Goal: Transaction & Acquisition: Register for event/course

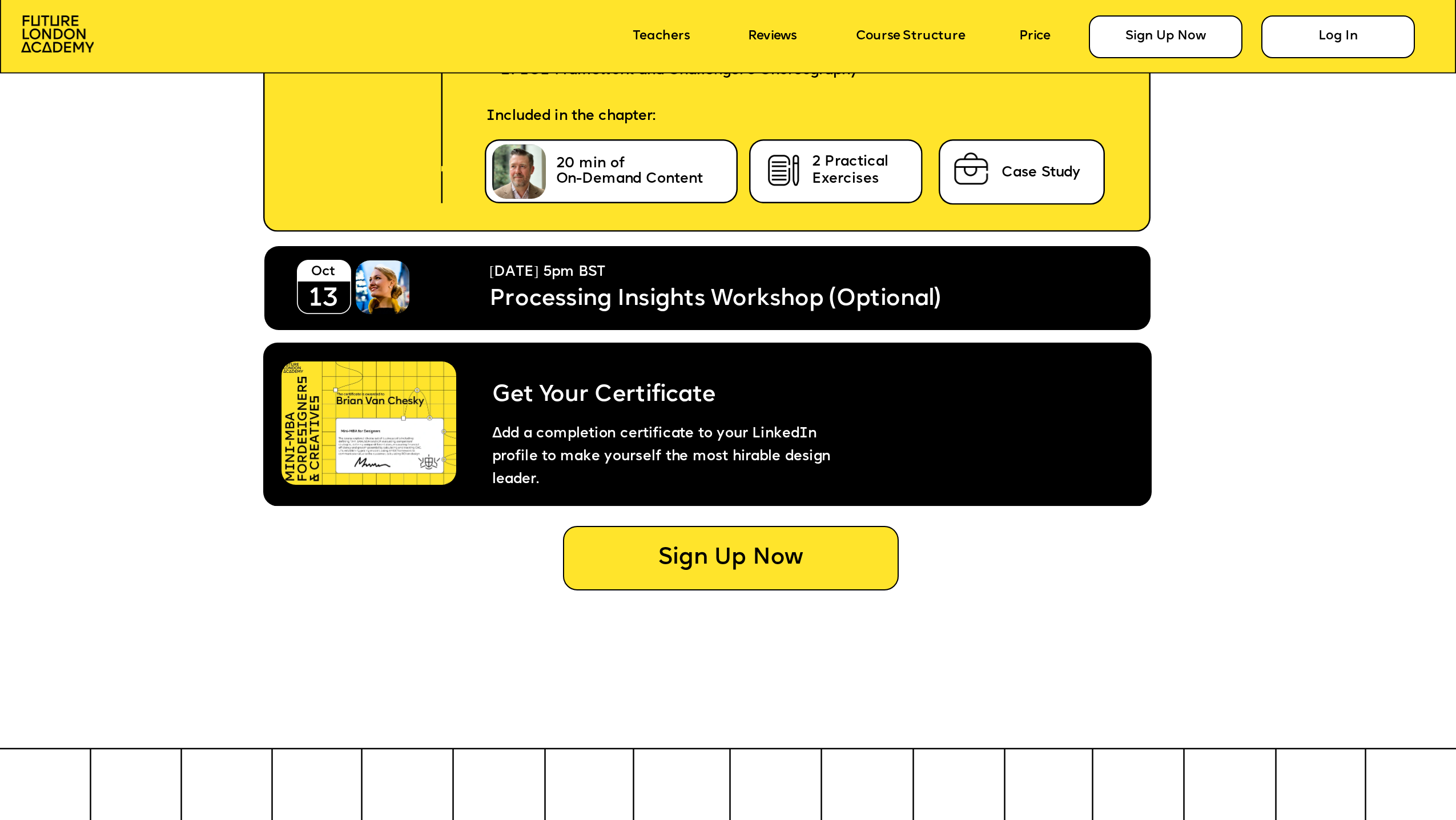
scroll to position [8053, 0]
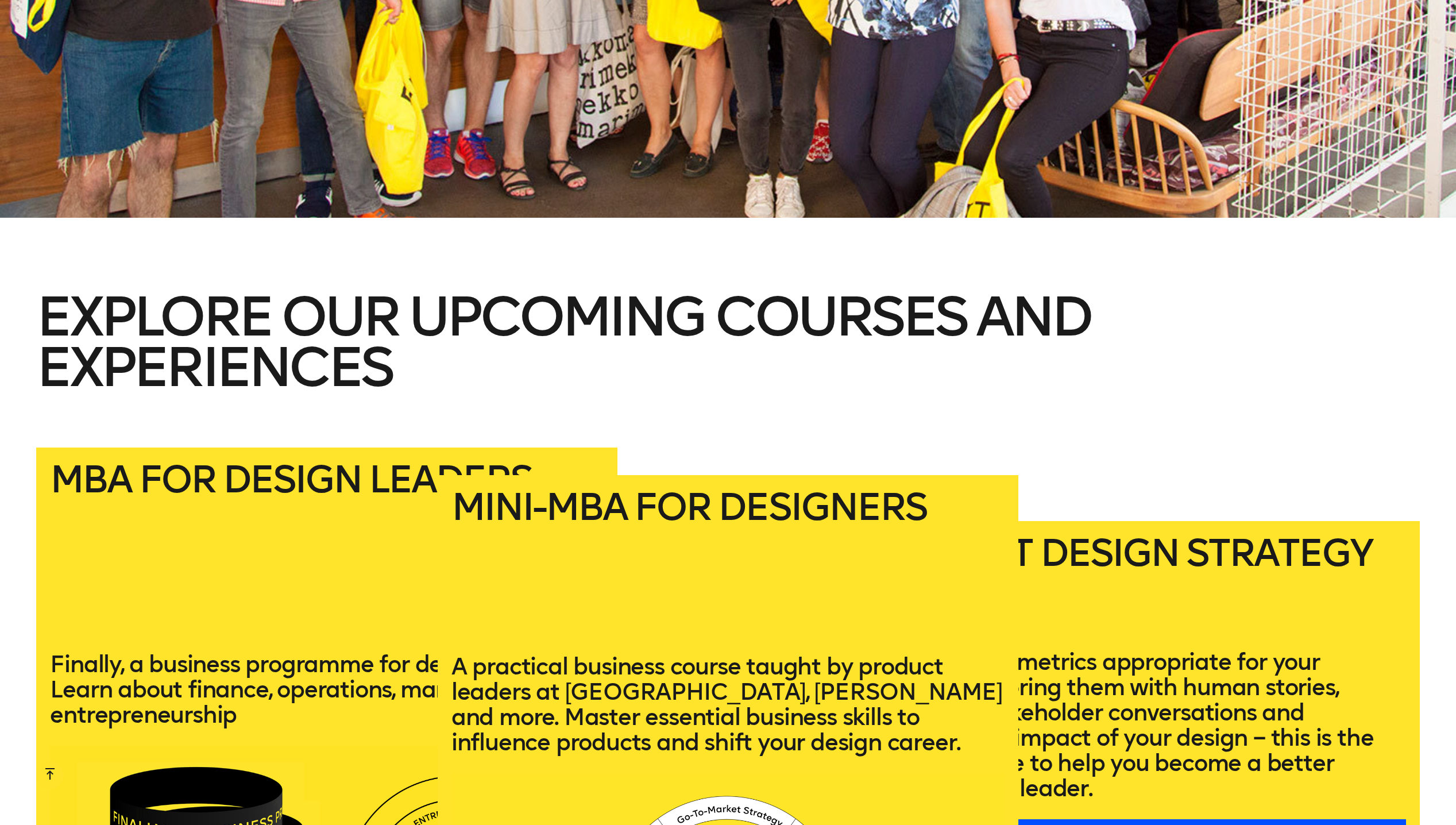
scroll to position [2441, 0]
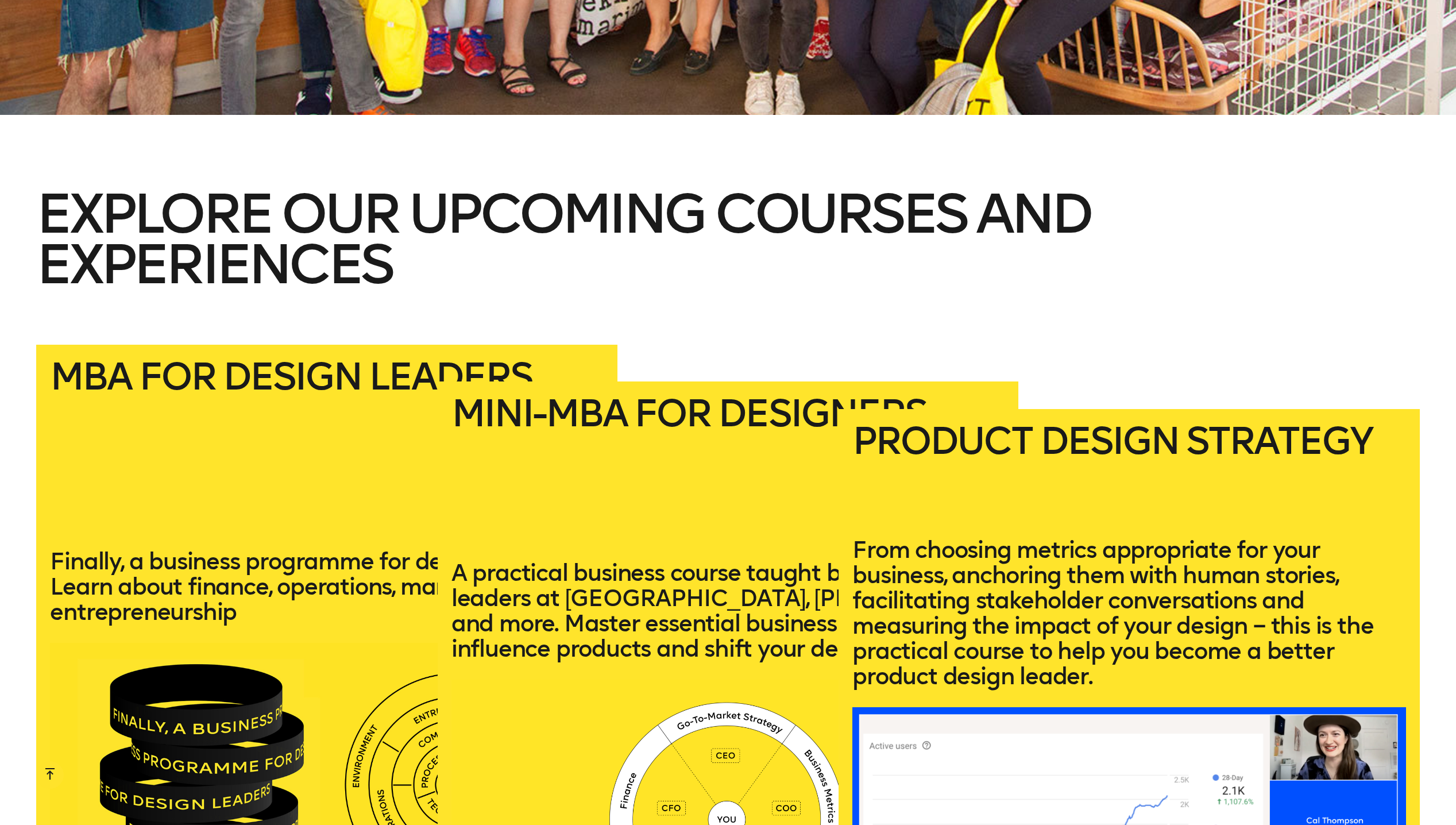
click at [1303, 453] on h2 "Product Design Strategy" at bounding box center [1129, 471] width 553 height 96
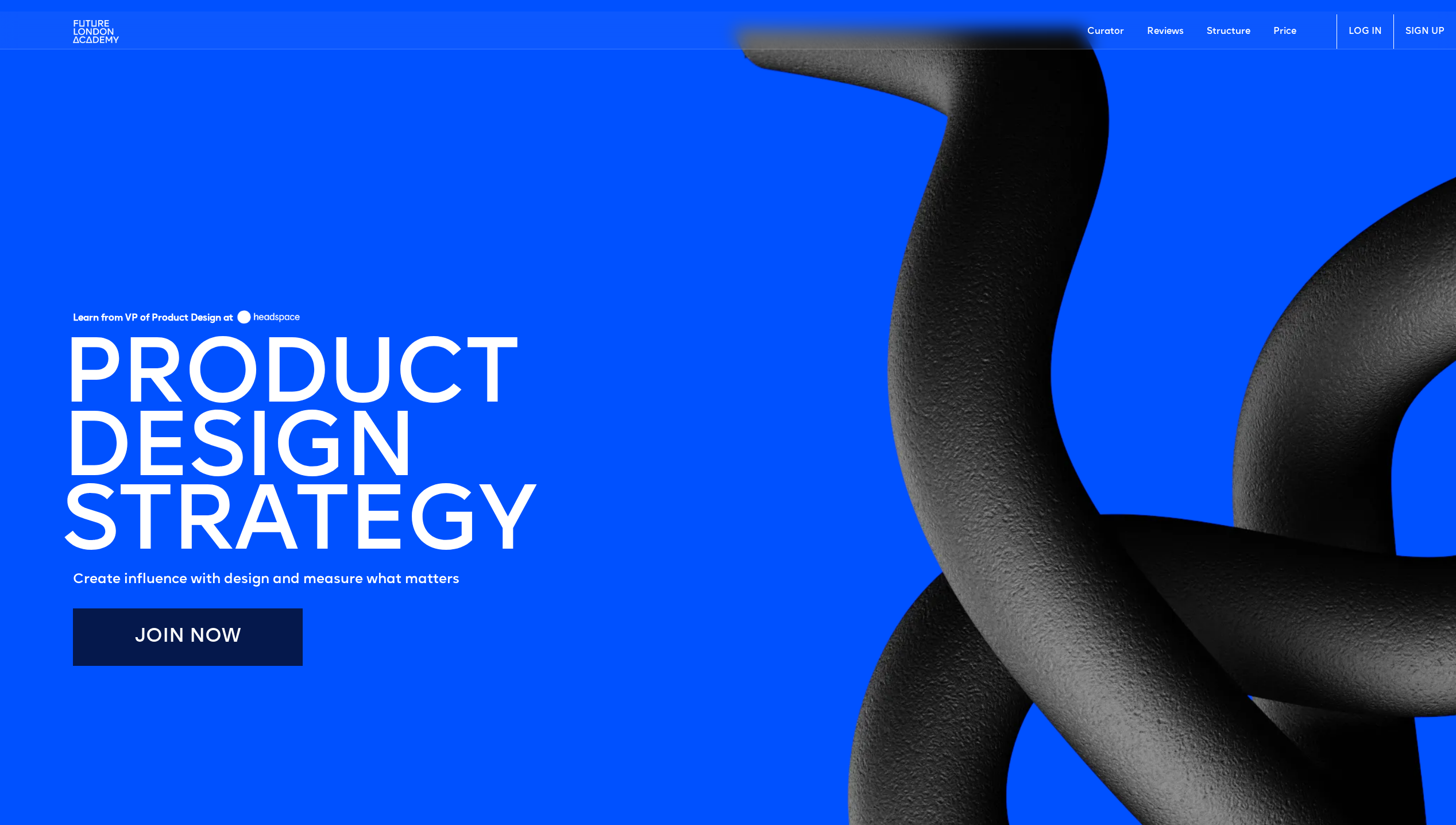
click at [226, 631] on link "Join Now" at bounding box center [187, 637] width 230 height 57
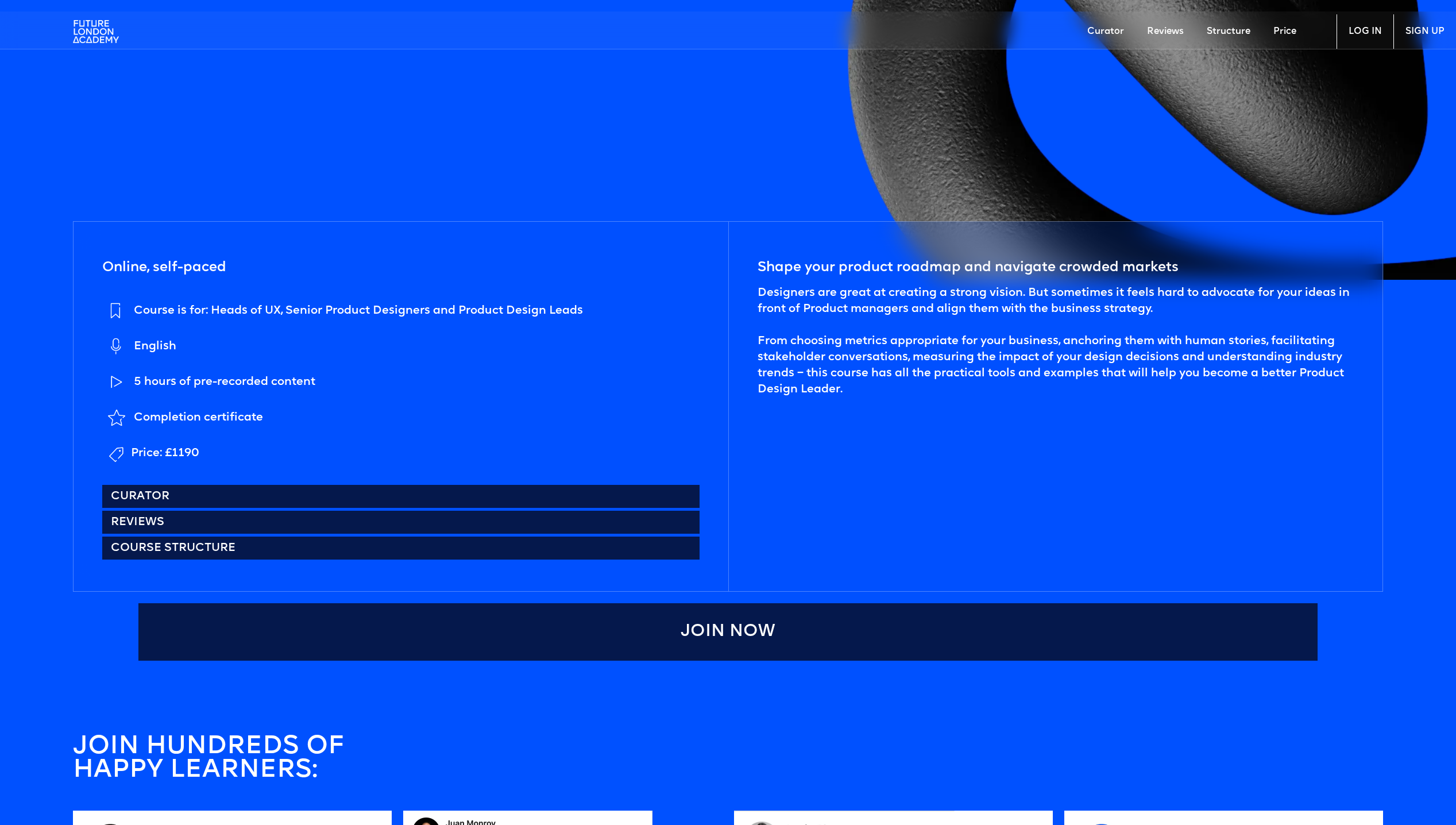
scroll to position [632, 0]
